Goal: Task Accomplishment & Management: Use online tool/utility

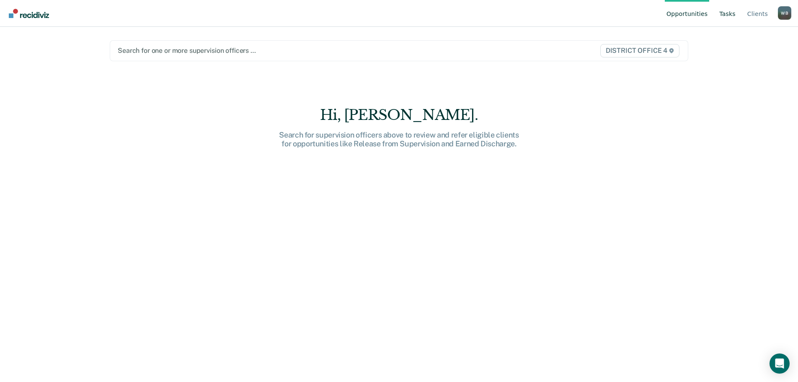
click at [723, 15] on link "Tasks" at bounding box center [728, 13] width 20 height 27
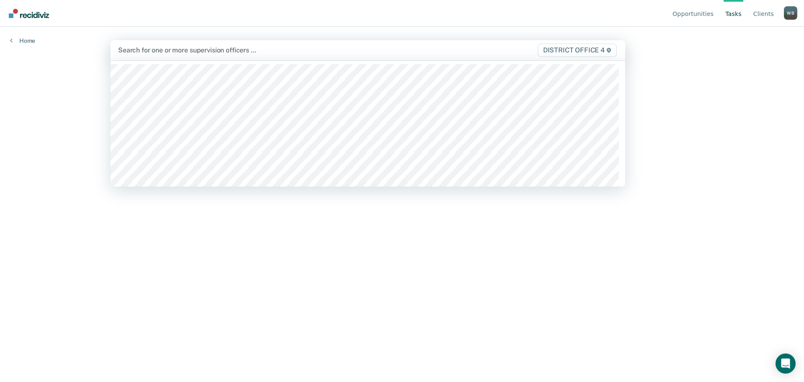
click at [366, 51] on div at bounding box center [292, 50] width 349 height 10
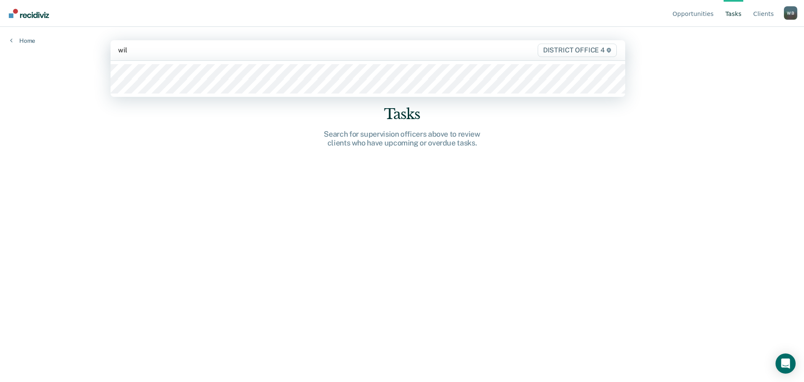
type input "[PERSON_NAME]"
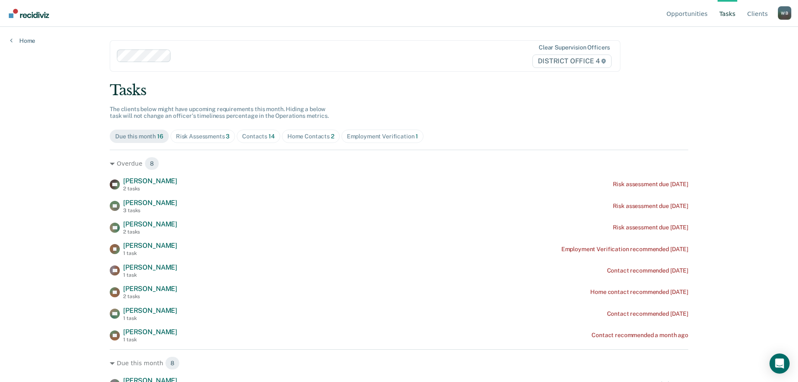
click at [247, 134] on div "Contacts 14" at bounding box center [258, 136] width 33 height 7
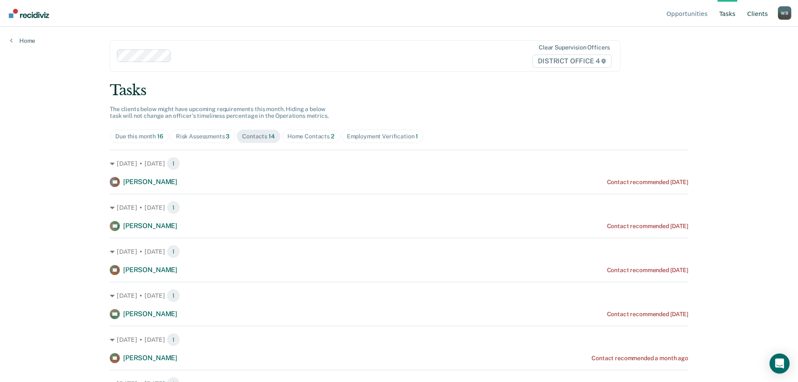
click at [755, 14] on link "Client s" at bounding box center [758, 13] width 24 height 27
